Goal: Entertainment & Leisure: Consume media (video, audio)

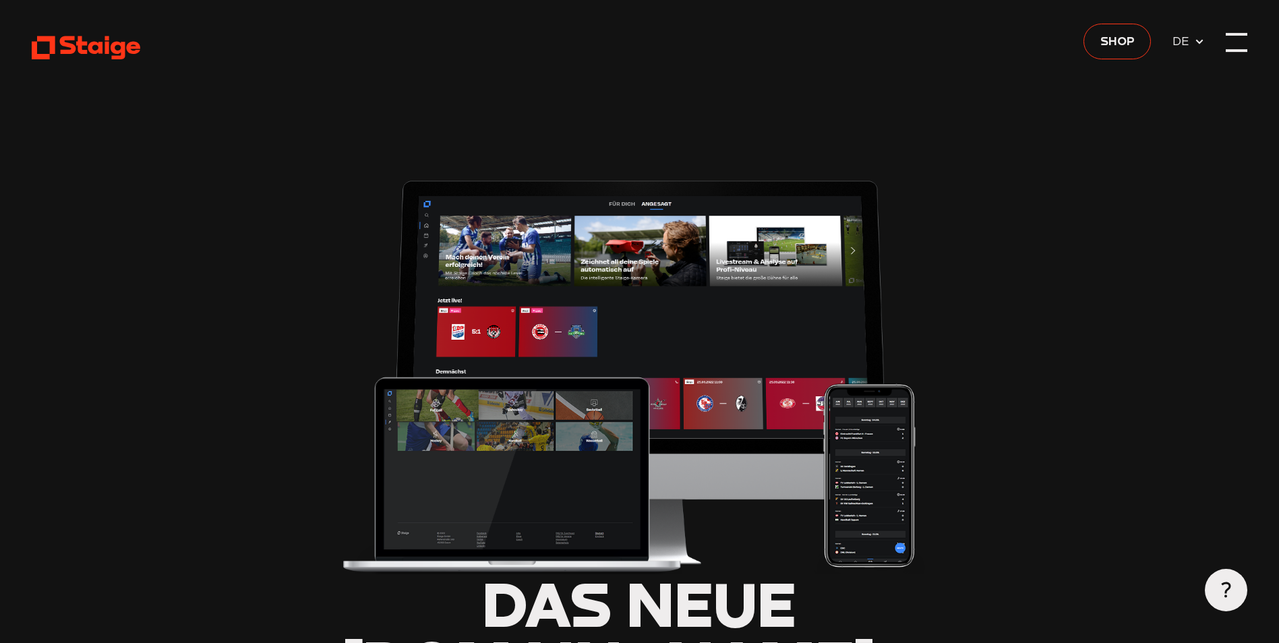
click at [1246, 40] on div at bounding box center [1236, 42] width 21 height 21
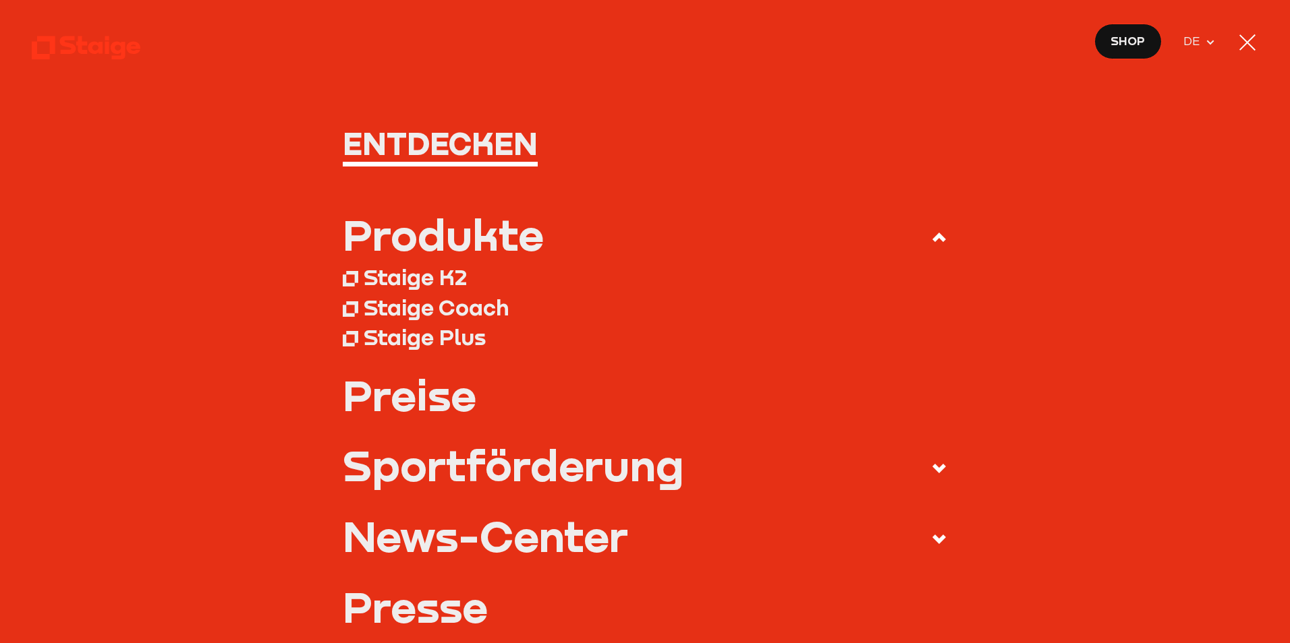
click at [74, 56] on icon at bounding box center [86, 47] width 109 height 26
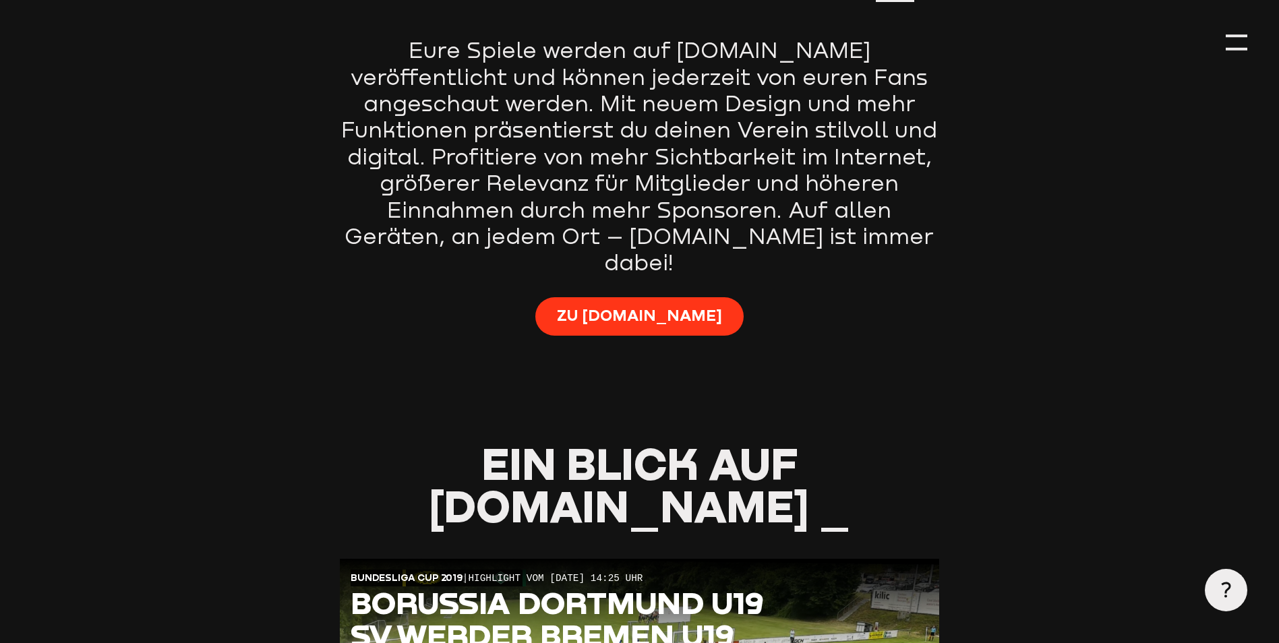
scroll to position [1012, 0]
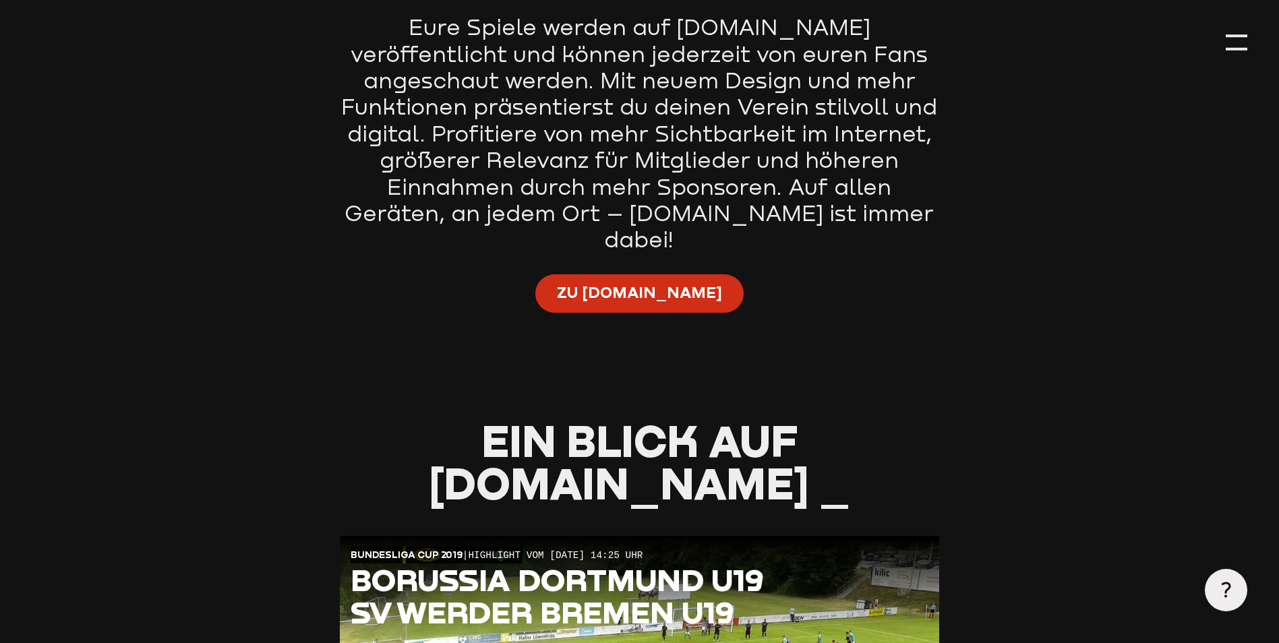
type input "0.8"
click at [658, 282] on span "Zu [DOMAIN_NAME]" at bounding box center [639, 292] width 165 height 21
